Goal: Information Seeking & Learning: Learn about a topic

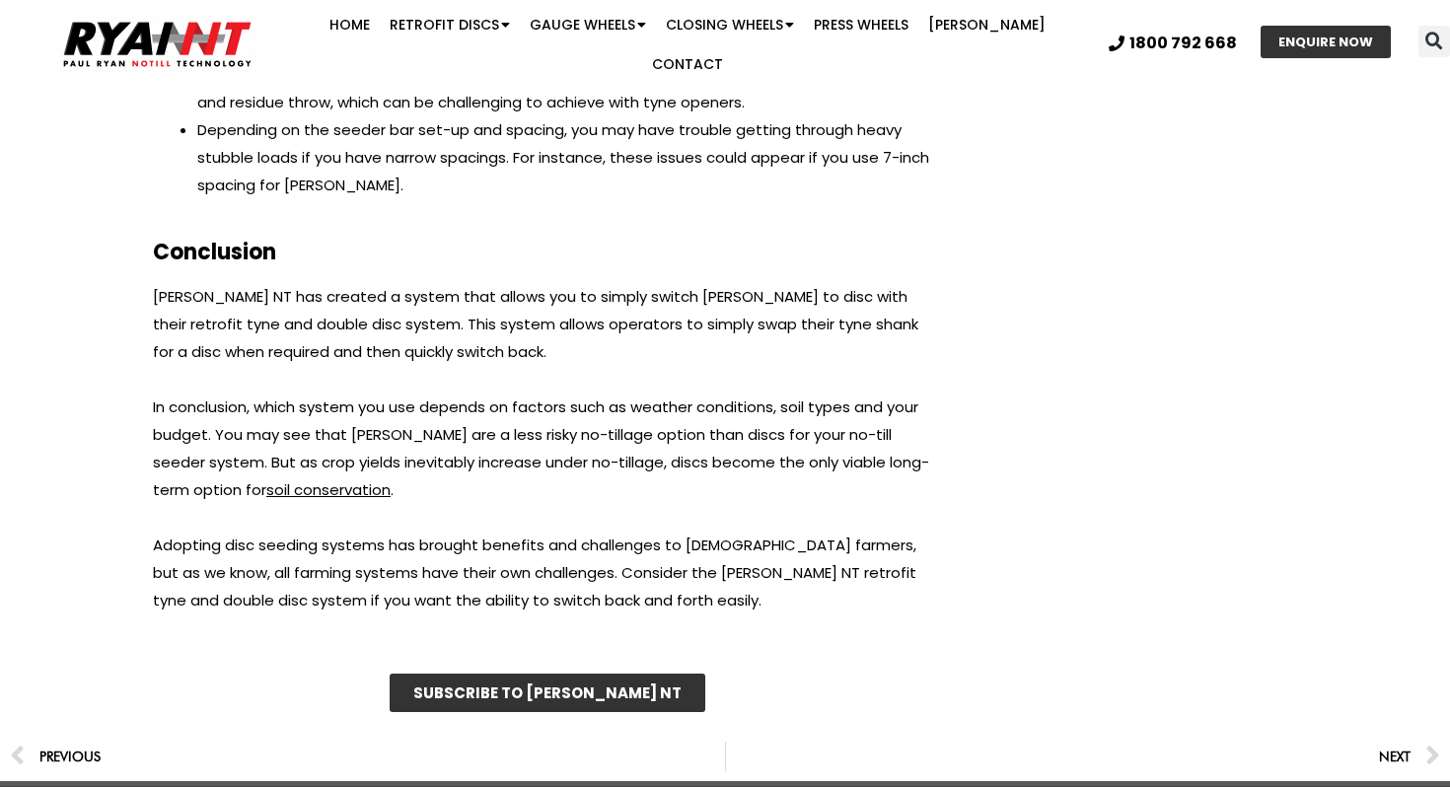
scroll to position [5838, 0]
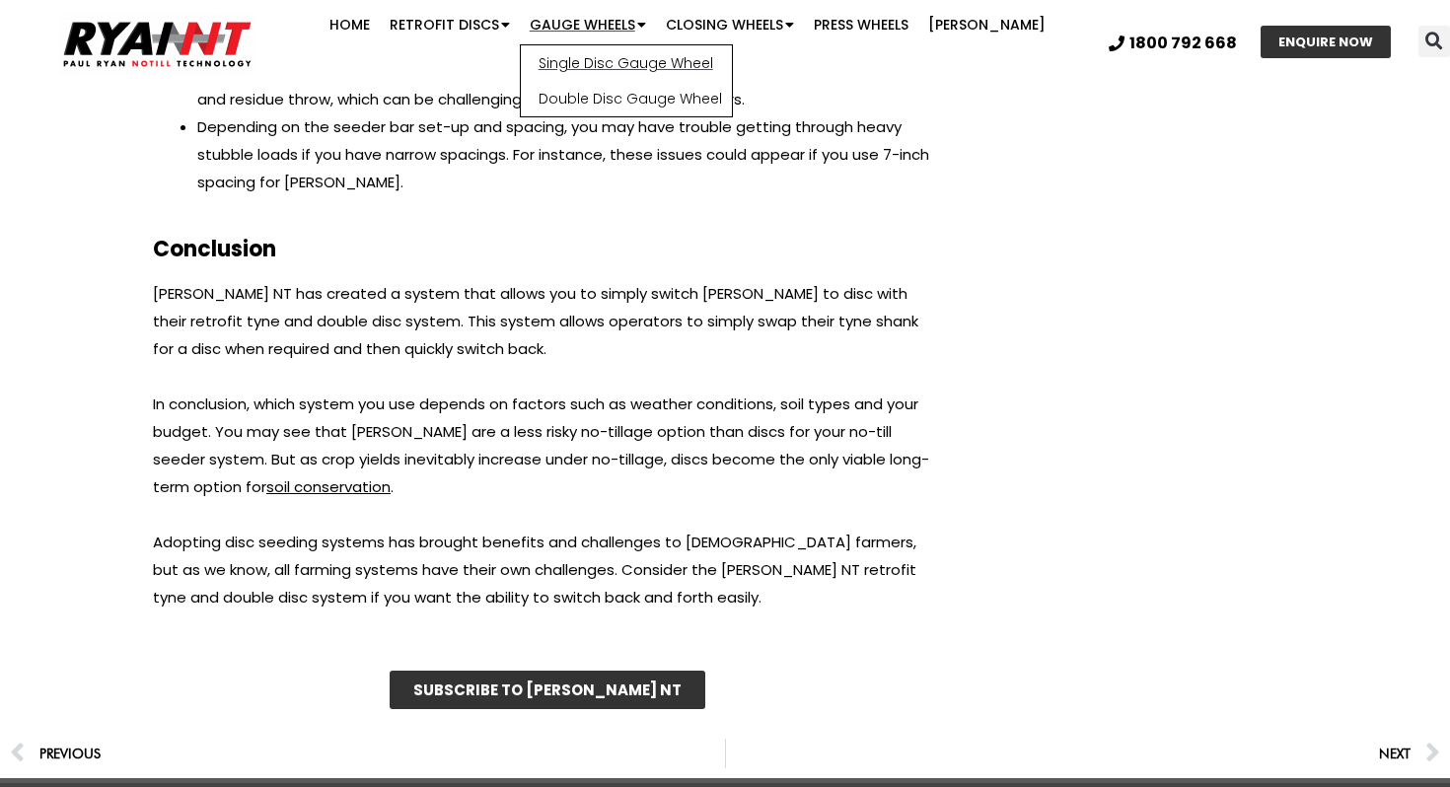
click at [606, 68] on link "Single Disc Gauge Wheel" at bounding box center [626, 63] width 211 height 36
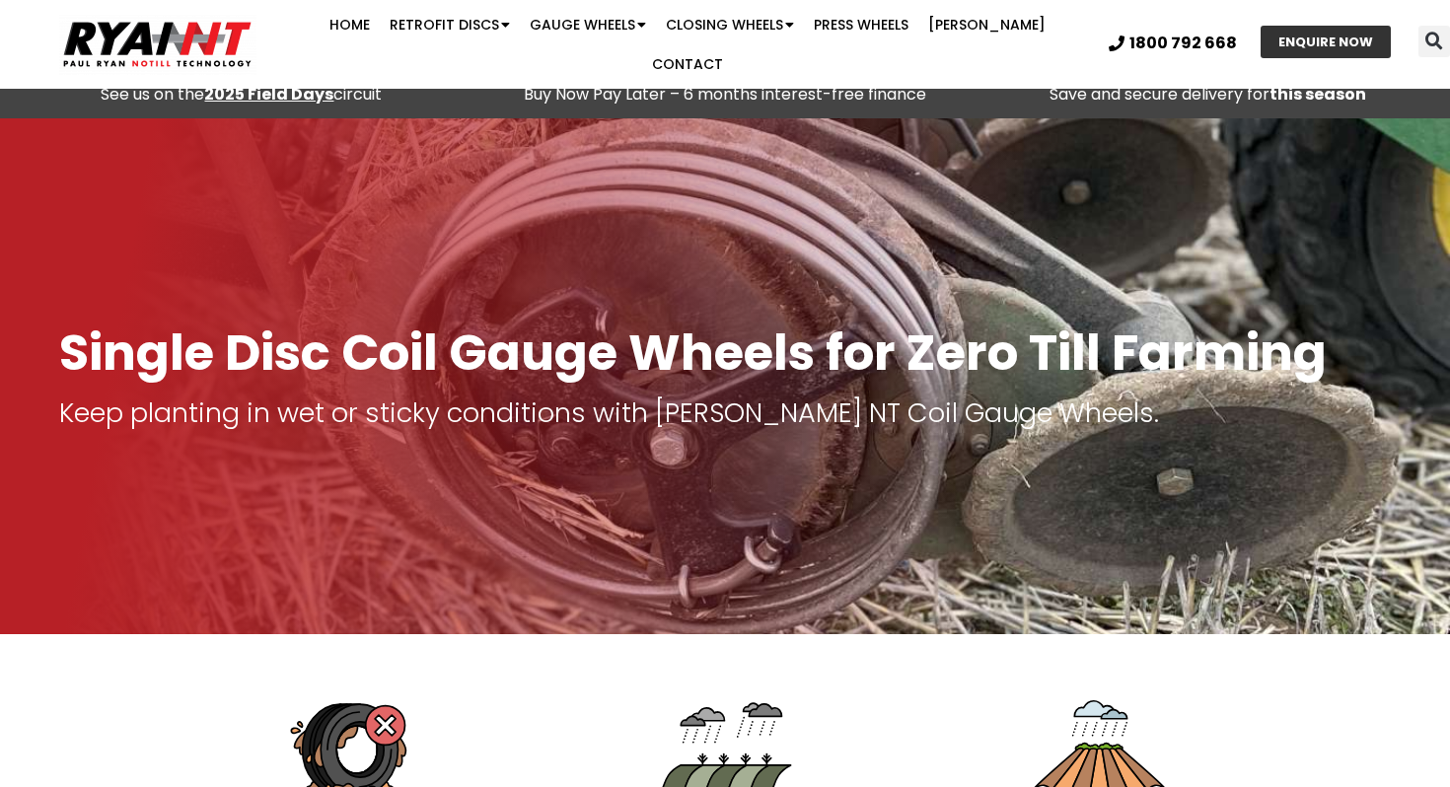
scroll to position [12, 0]
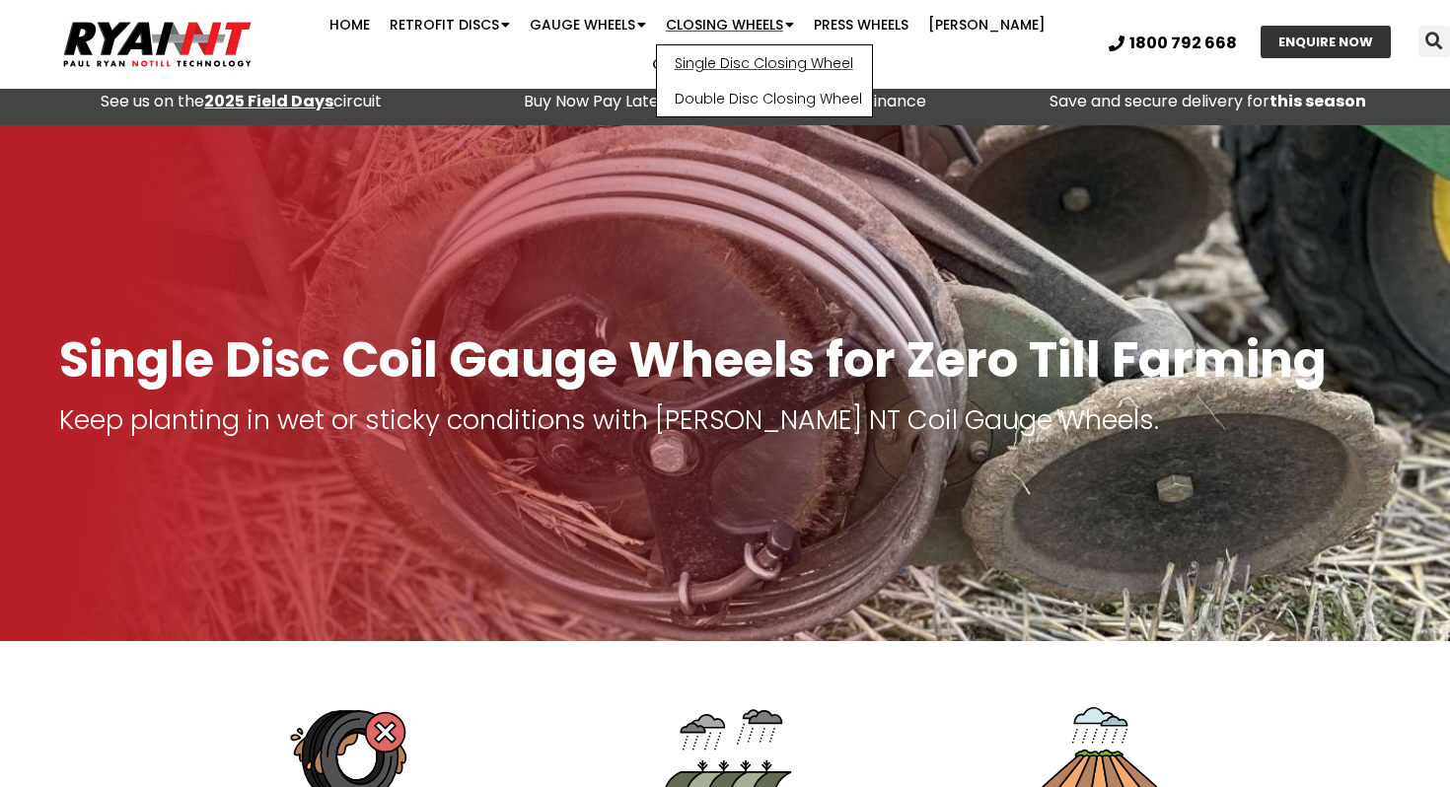
click at [697, 78] on link "Single Disc Closing Wheel" at bounding box center [764, 63] width 215 height 36
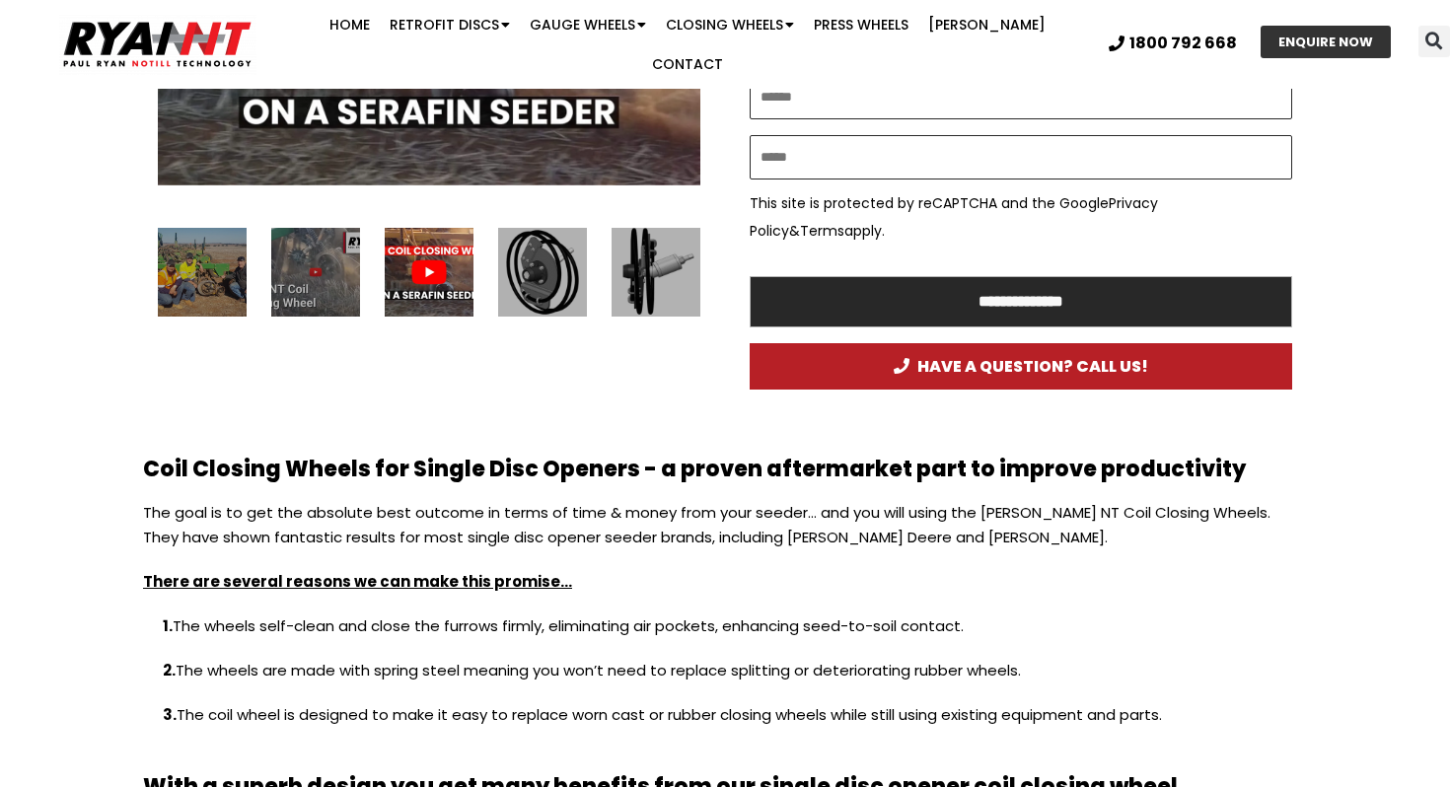
scroll to position [1375, 0]
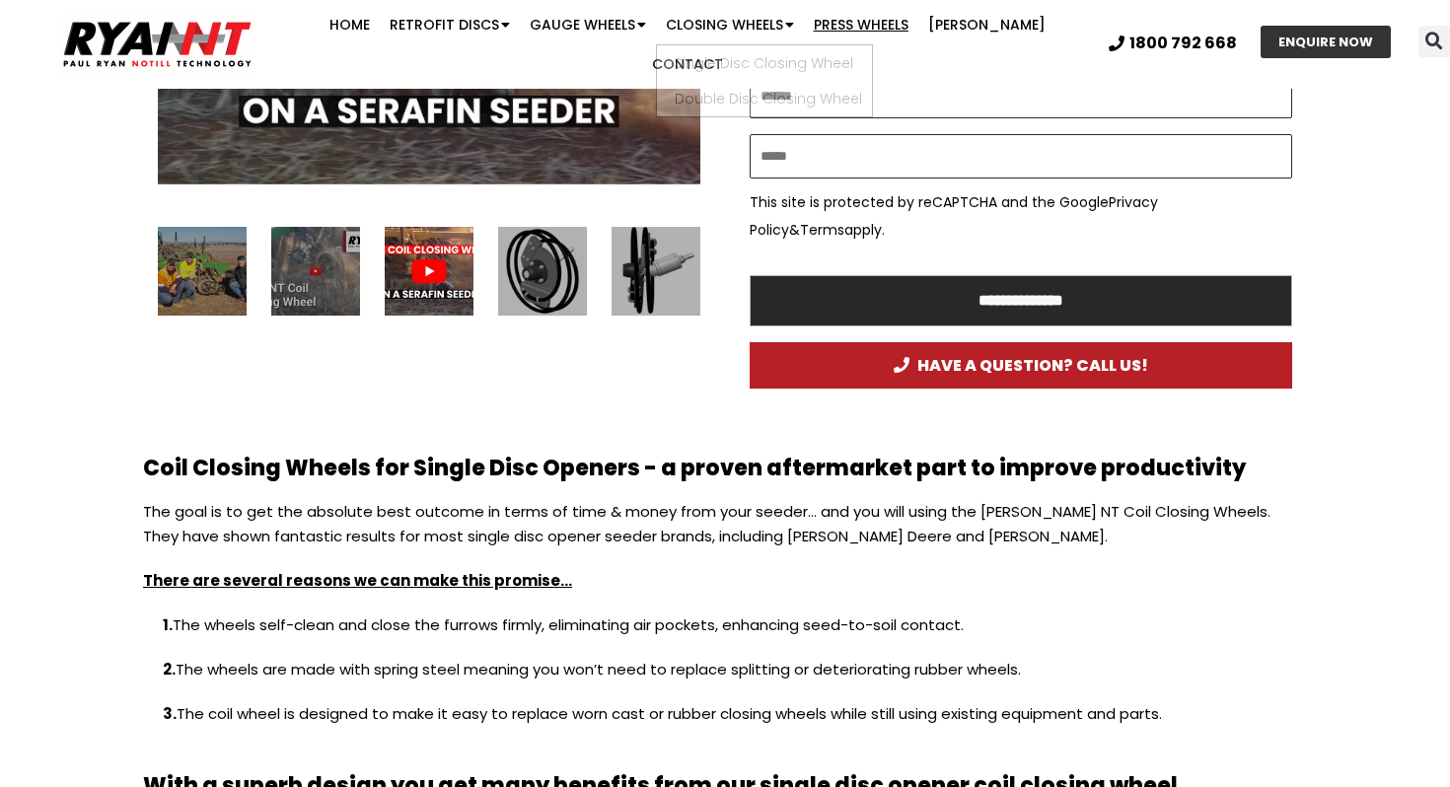
click at [804, 37] on link "Press Wheels" at bounding box center [861, 24] width 114 height 39
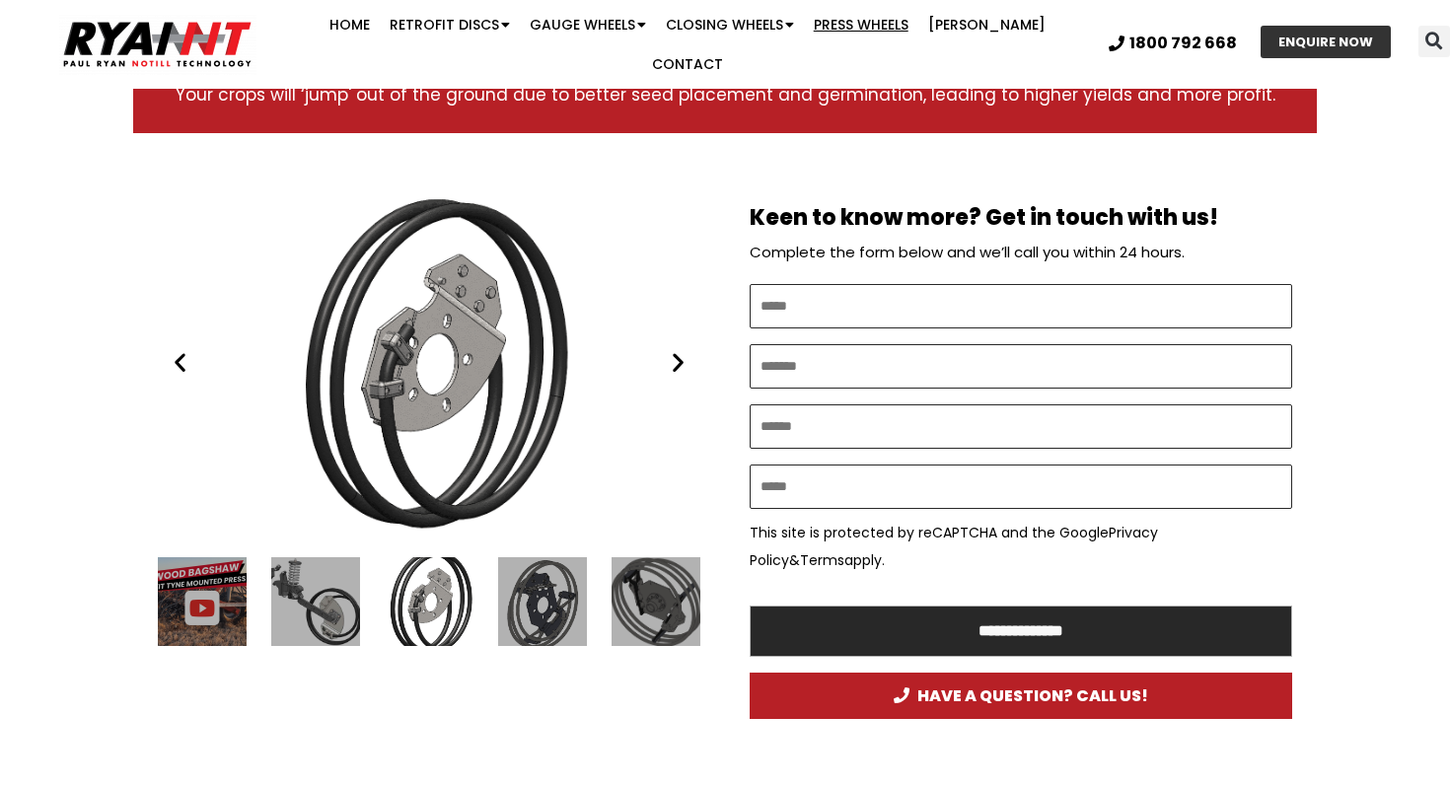
scroll to position [952, 0]
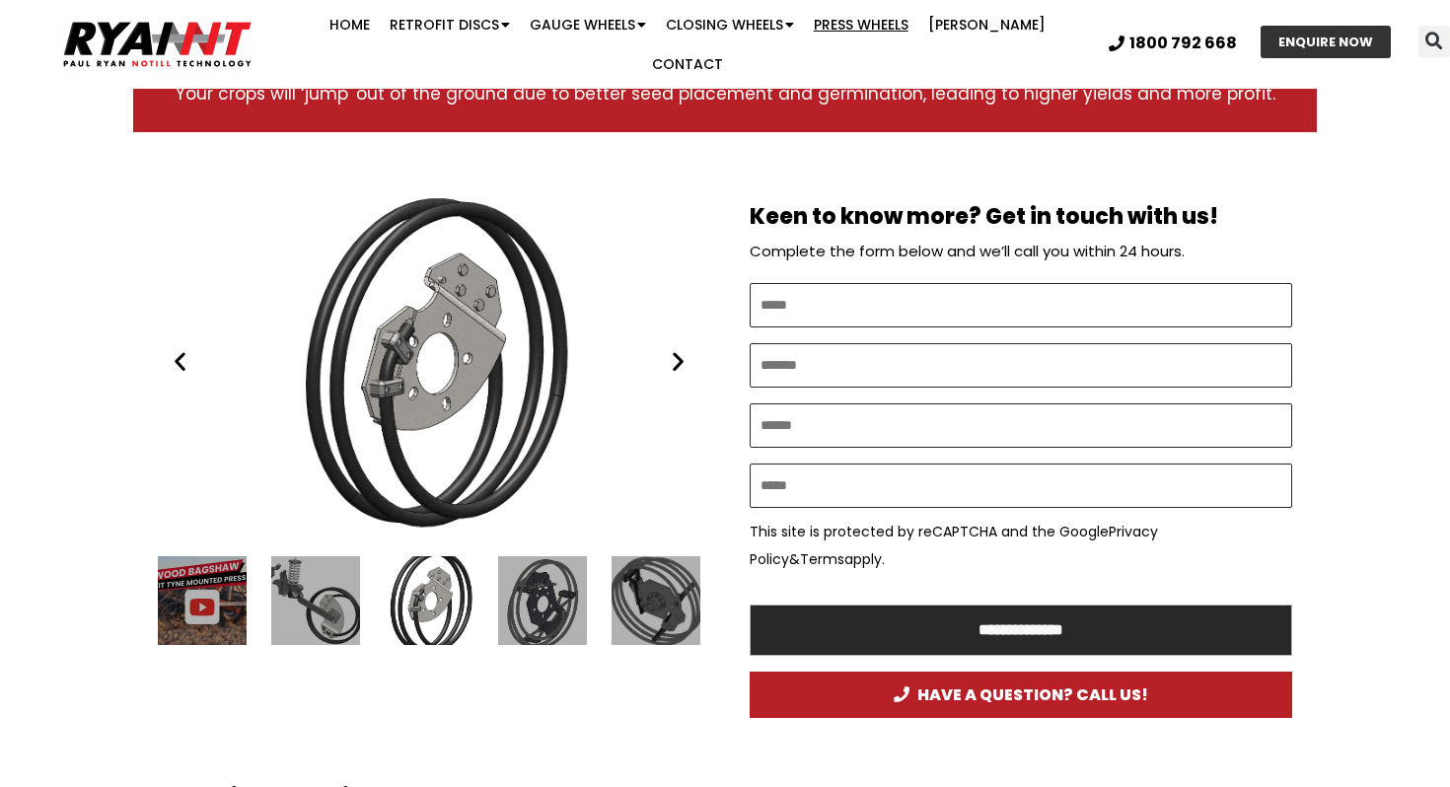
click at [233, 583] on div "3 / 24" at bounding box center [202, 600] width 89 height 89
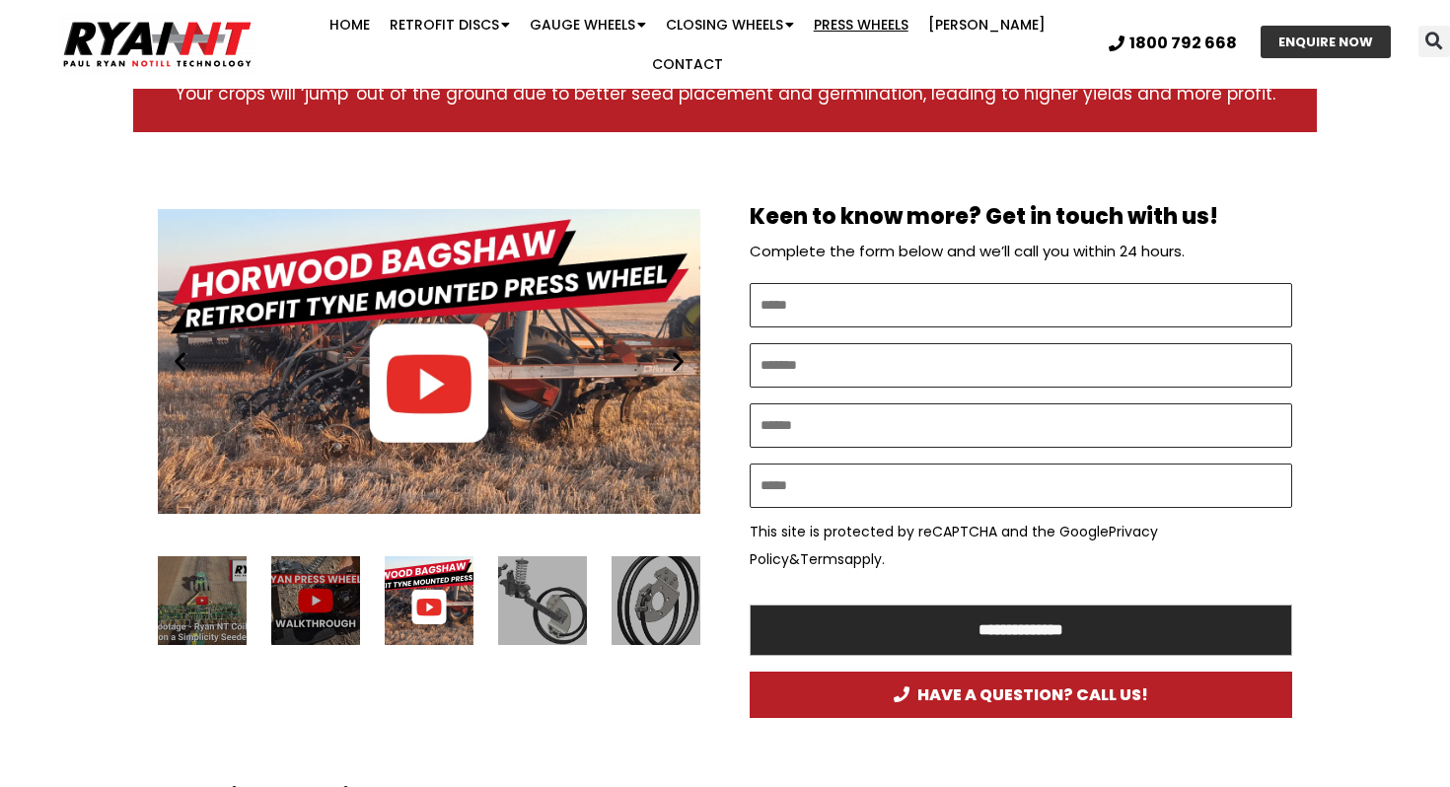
click at [407, 396] on div "Play" at bounding box center [429, 361] width 543 height 340
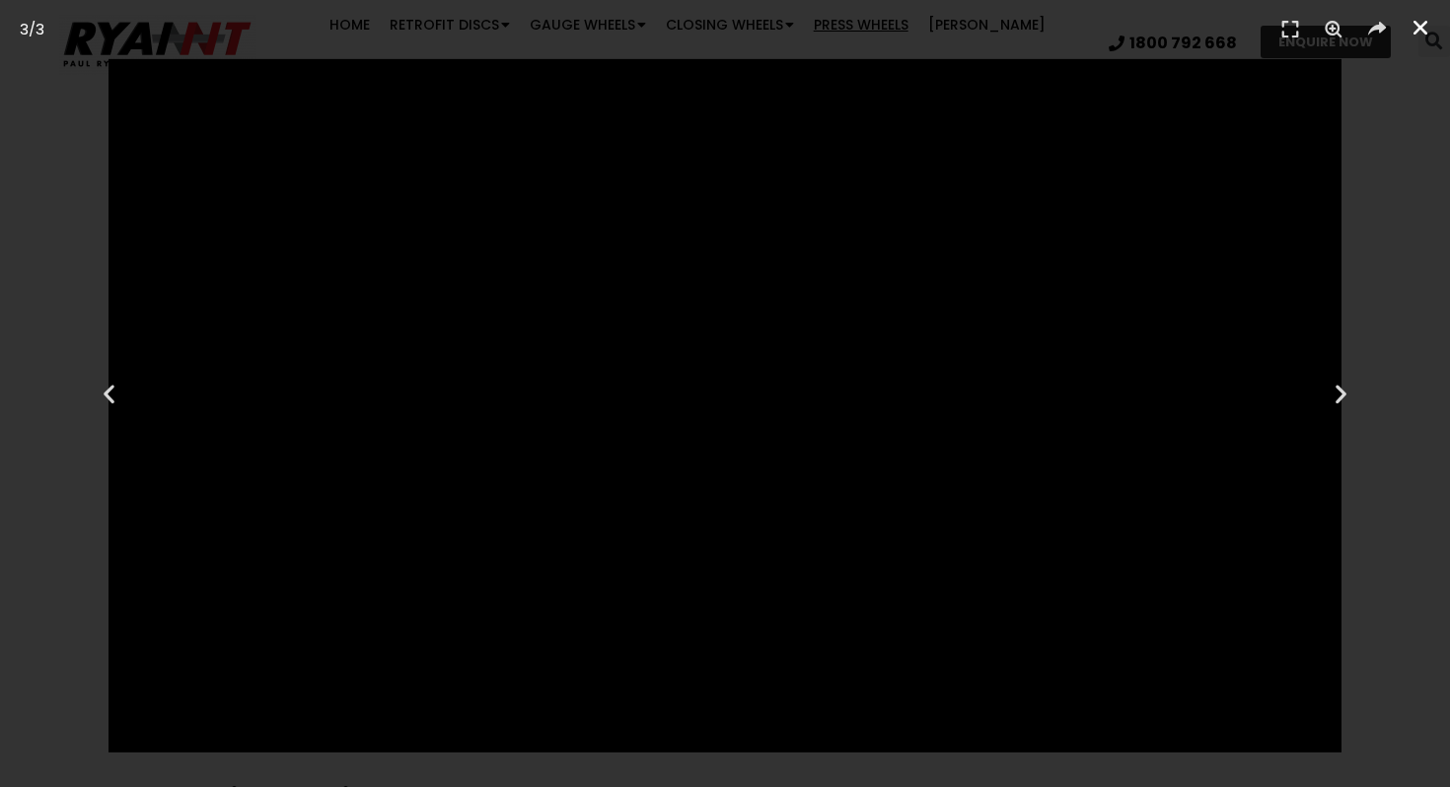
click at [1431, 31] on link "Close (Esc)" at bounding box center [1421, 28] width 30 height 30
